Goal: Complete application form

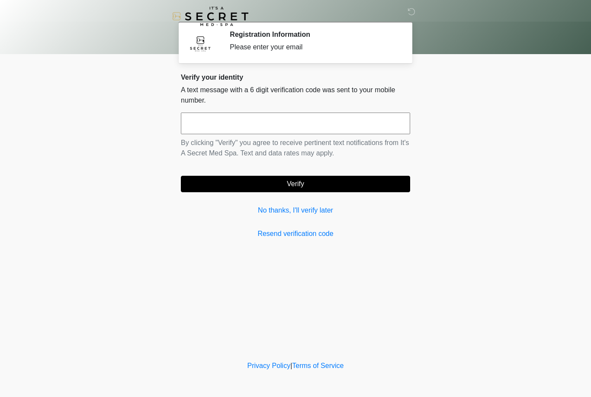
click at [265, 208] on link "No thanks, I'll verify later" at bounding box center [295, 210] width 229 height 10
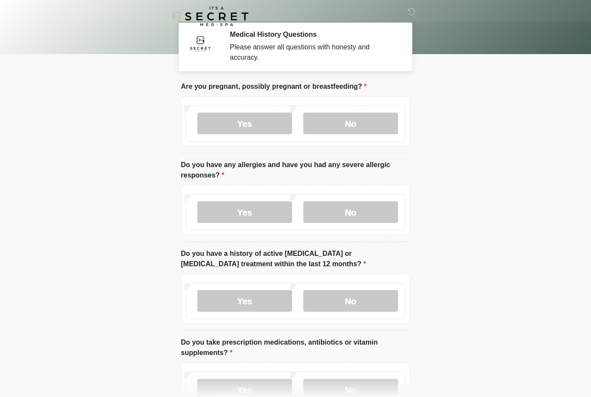
click at [357, 125] on label "No" at bounding box center [350, 123] width 95 height 22
click at [369, 214] on label "No" at bounding box center [350, 212] width 95 height 22
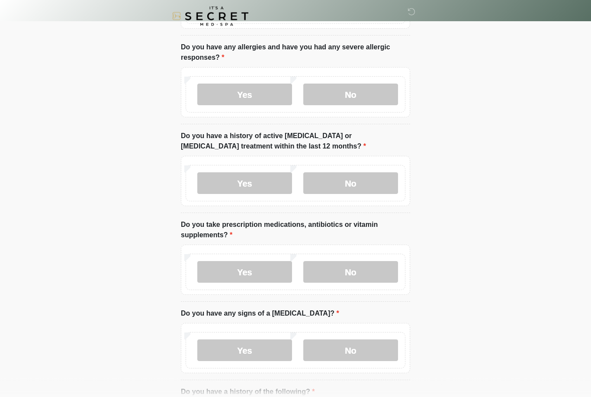
scroll to position [118, 0]
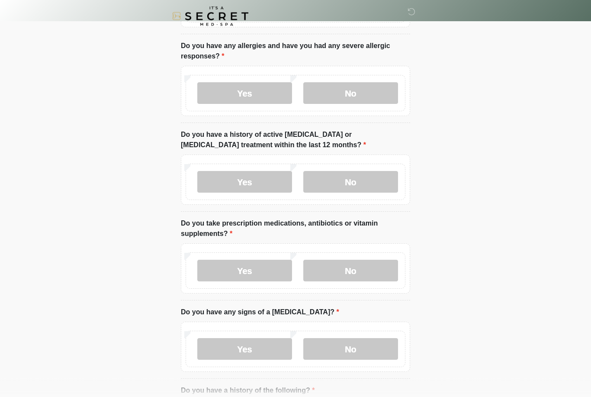
click at [367, 175] on label "No" at bounding box center [350, 182] width 95 height 22
click at [367, 275] on label "No" at bounding box center [350, 270] width 95 height 22
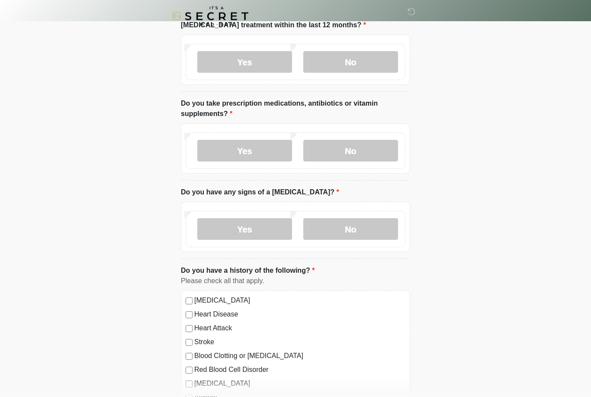
scroll to position [242, 0]
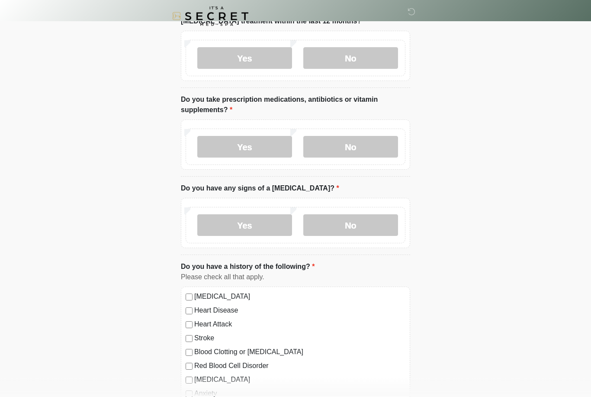
click at [266, 141] on label "Yes" at bounding box center [244, 147] width 95 height 22
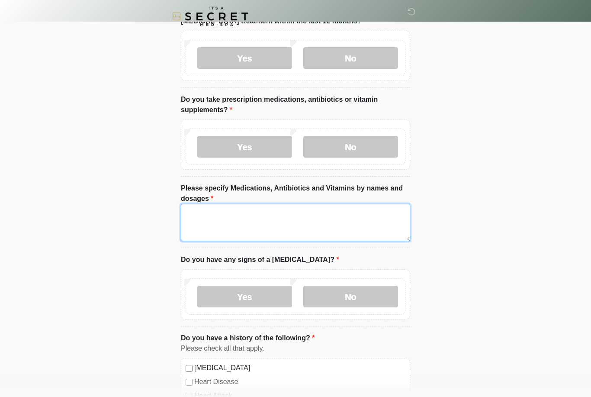
click at [314, 221] on textarea "Please specify Medications, Antibiotics and Vitamins by names and dosages" at bounding box center [295, 222] width 229 height 37
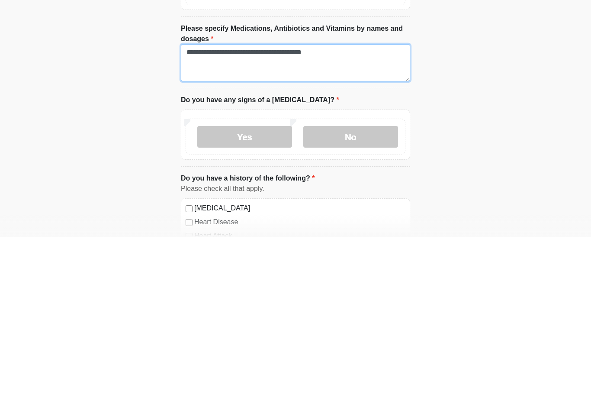
type textarea "**********"
click at [375, 286] on label "No" at bounding box center [350, 297] width 95 height 22
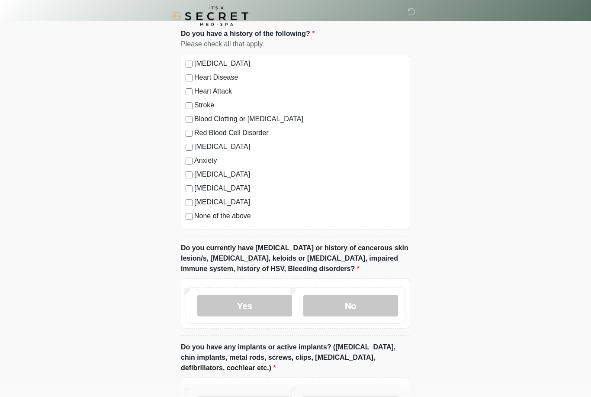
scroll to position [572, 0]
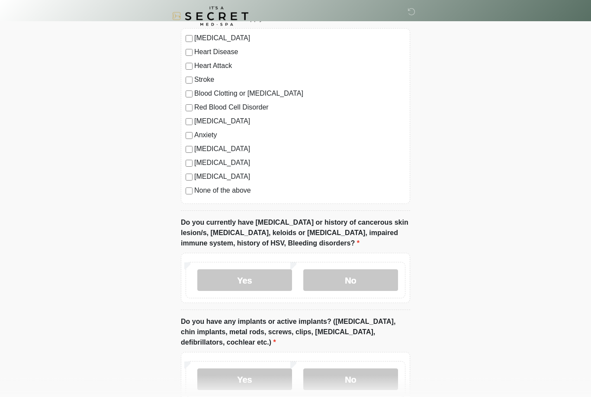
click at [366, 278] on label "No" at bounding box center [350, 280] width 95 height 22
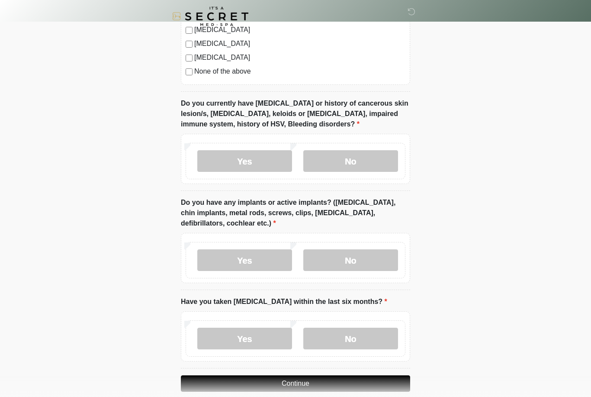
scroll to position [693, 0]
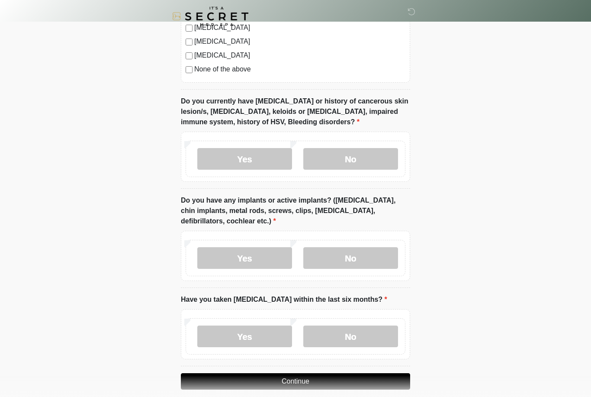
click at [375, 250] on label "No" at bounding box center [350, 258] width 95 height 22
click at [369, 326] on label "No" at bounding box center [350, 336] width 95 height 22
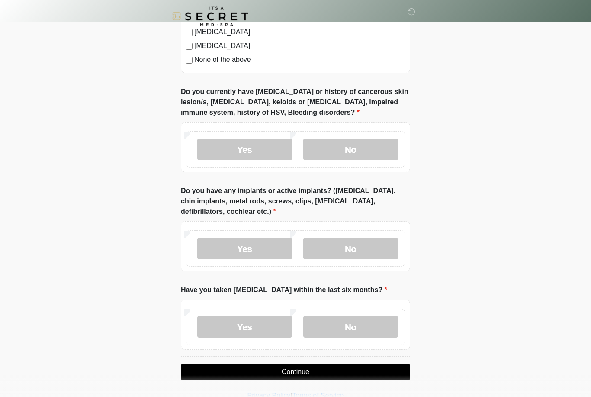
click at [308, 364] on button "Continue" at bounding box center [295, 371] width 229 height 16
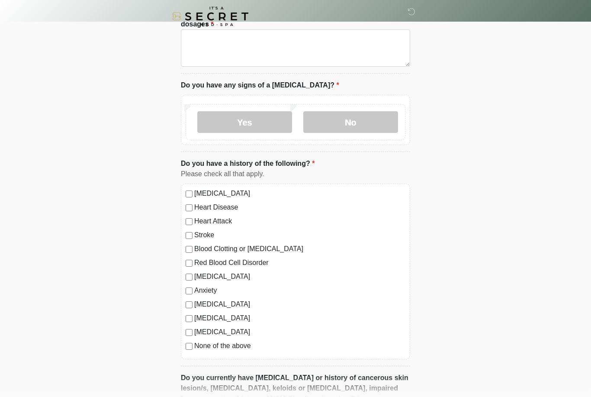
scroll to position [0, 0]
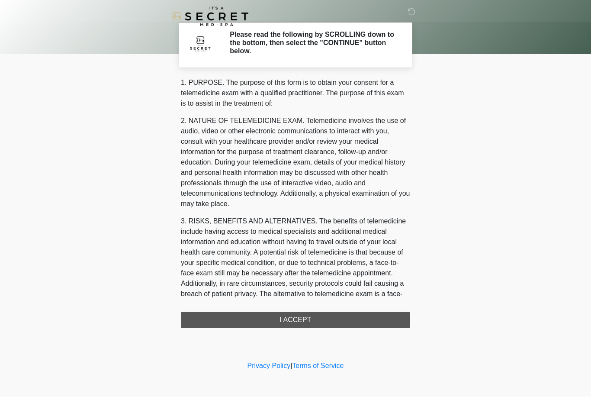
click at [344, 319] on div "1. PURPOSE. The purpose of this form is to obtain your consent for a telemedici…" at bounding box center [295, 202] width 229 height 250
click at [317, 317] on div "1. PURPOSE. The purpose of this form is to obtain your consent for a telemedici…" at bounding box center [295, 202] width 229 height 250
click at [314, 317] on div "1. PURPOSE. The purpose of this form is to obtain your consent for a telemedici…" at bounding box center [295, 202] width 229 height 250
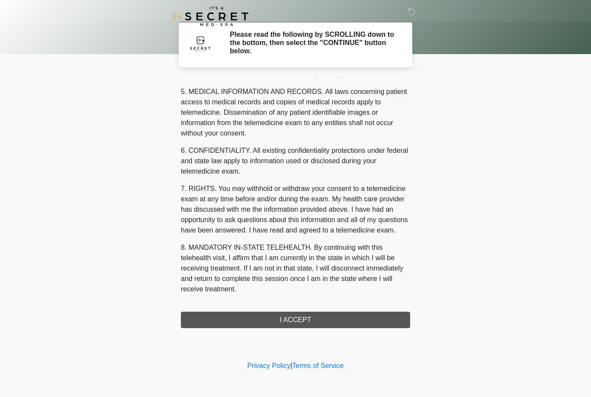
click at [308, 317] on button "I ACCEPT" at bounding box center [295, 319] width 229 height 16
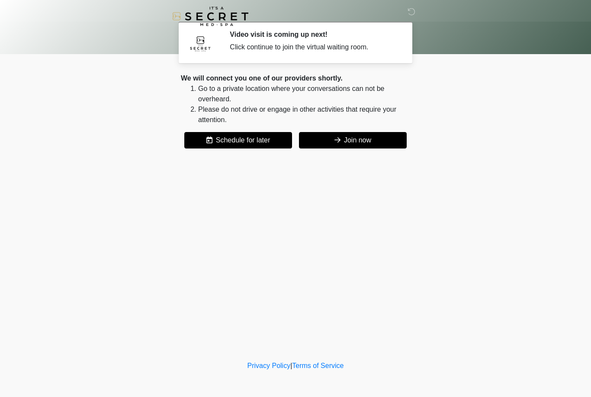
click at [354, 141] on button "Join now" at bounding box center [353, 140] width 108 height 16
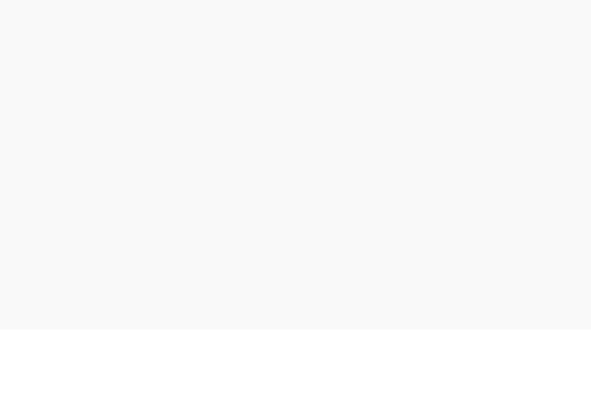
scroll to position [3, 0]
